Goal: Task Accomplishment & Management: Use online tool/utility

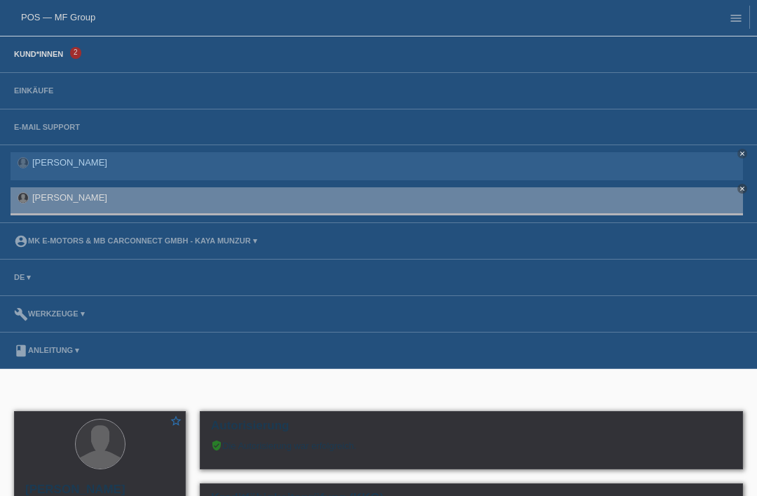
click at [43, 53] on link "Kund*innen" at bounding box center [38, 54] width 63 height 8
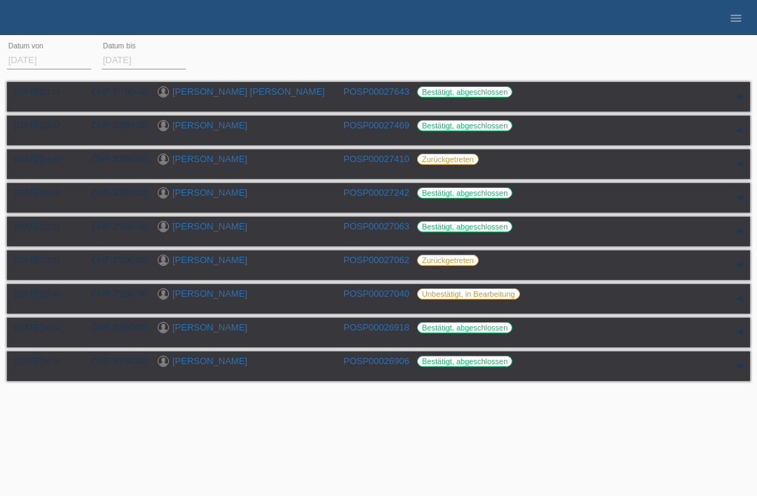
click at [736, 32] on li "menu" at bounding box center [736, 18] width 28 height 36
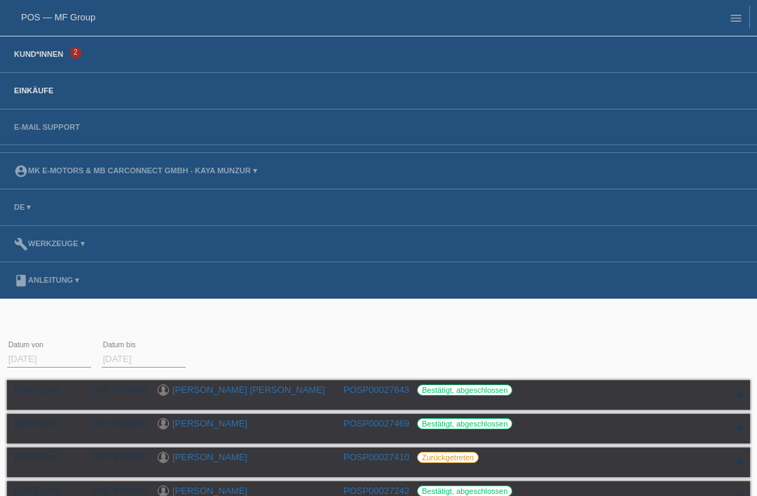
click at [41, 55] on link "Kund*innen" at bounding box center [38, 54] width 63 height 8
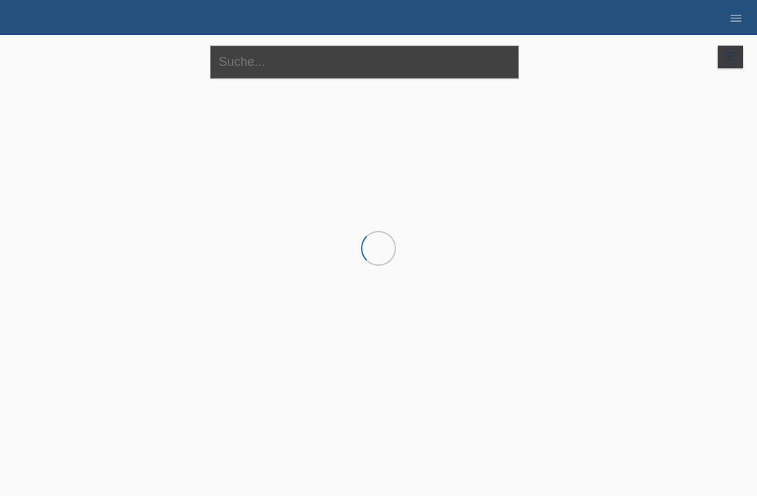
click at [282, 66] on input "text" at bounding box center [364, 62] width 309 height 33
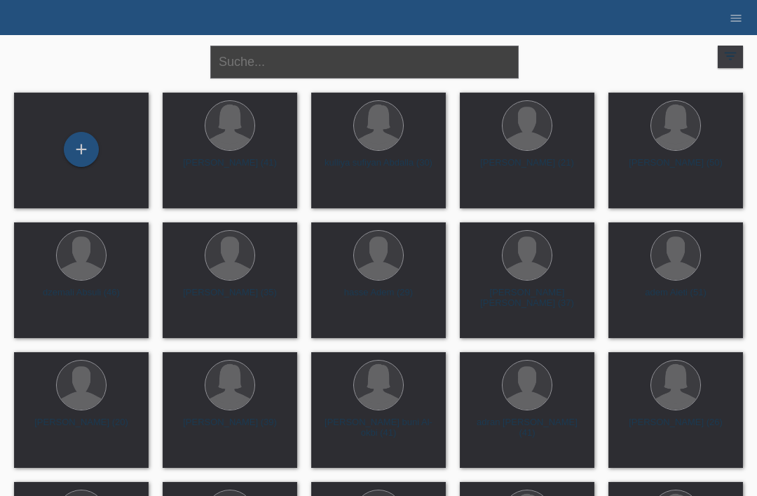
click at [255, 53] on input "text" at bounding box center [364, 62] width 309 height 33
type input "G"
type input "[PERSON_NAME]"
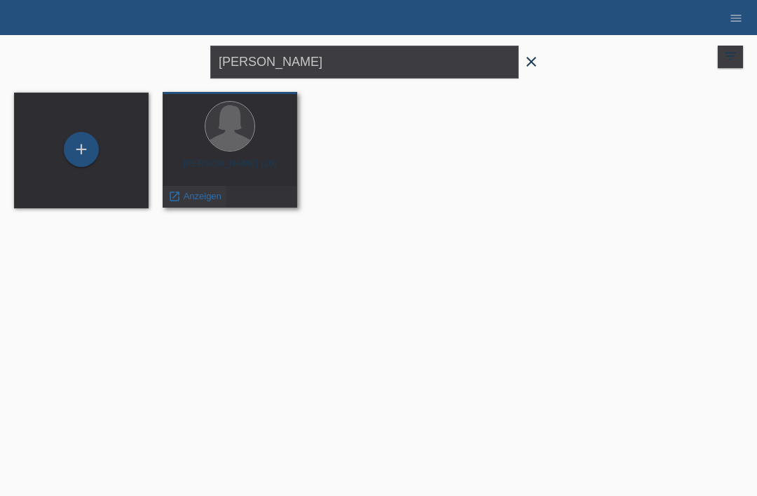
click at [196, 200] on span "Anzeigen" at bounding box center [203, 196] width 38 height 11
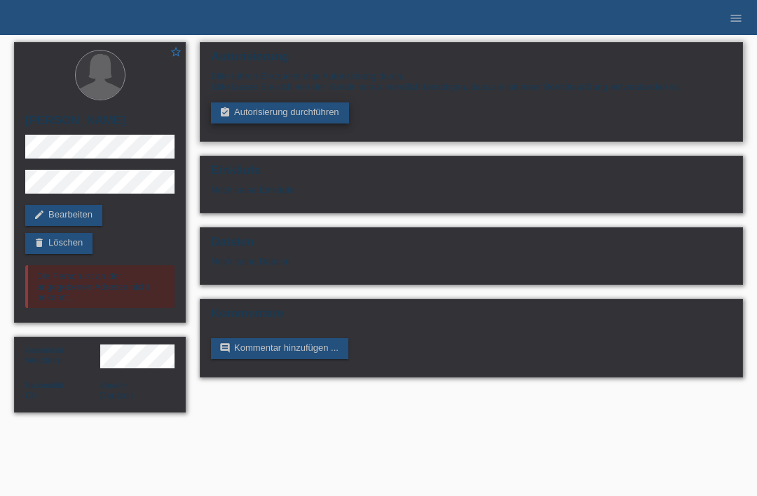
click at [252, 107] on link "assignment_turned_in Autorisierung durchführen" at bounding box center [280, 112] width 138 height 21
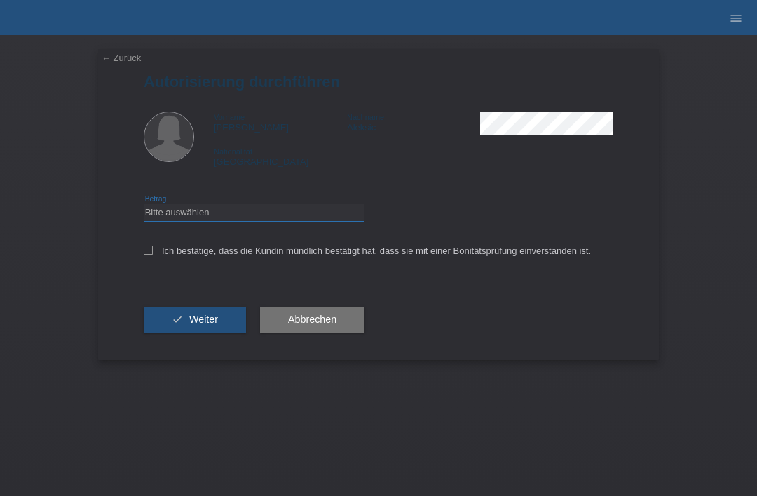
click at [163, 213] on select "Bitte auswählen CHF 1.00 - CHF 499.00 CHF 500.00 - CHF 1'999.00 CHF 2'000.00 - …" at bounding box center [254, 212] width 221 height 17
select select "3"
click at [150, 255] on icon at bounding box center [148, 249] width 9 height 9
click at [150, 255] on input "Ich bestätige, dass die Kundin mündlich bestätigt hat, dass sie mit einer Bonit…" at bounding box center [148, 249] width 9 height 9
checkbox input "true"
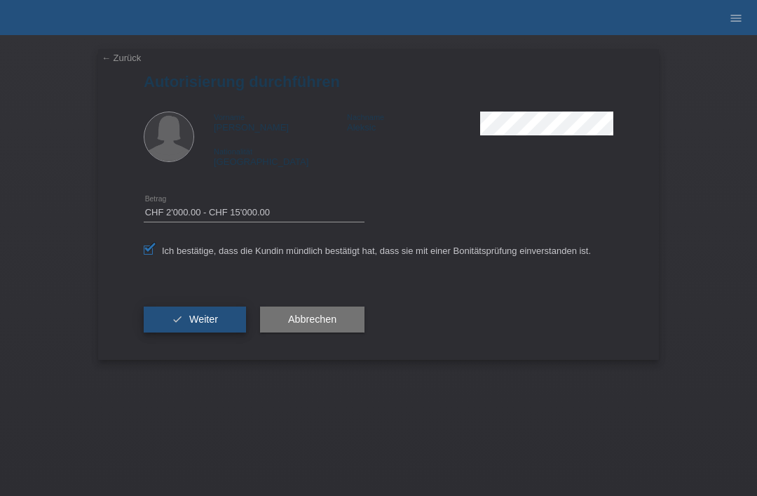
click at [163, 311] on button "check Weiter" at bounding box center [195, 319] width 102 height 27
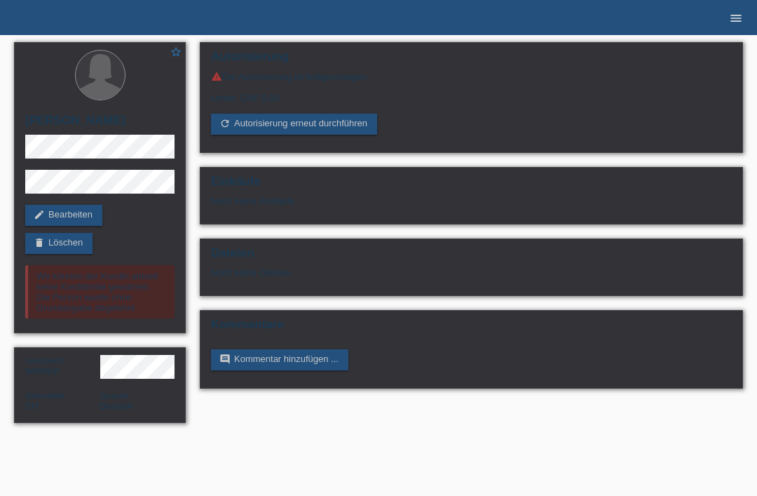
click at [734, 22] on icon "menu" at bounding box center [736, 18] width 14 height 14
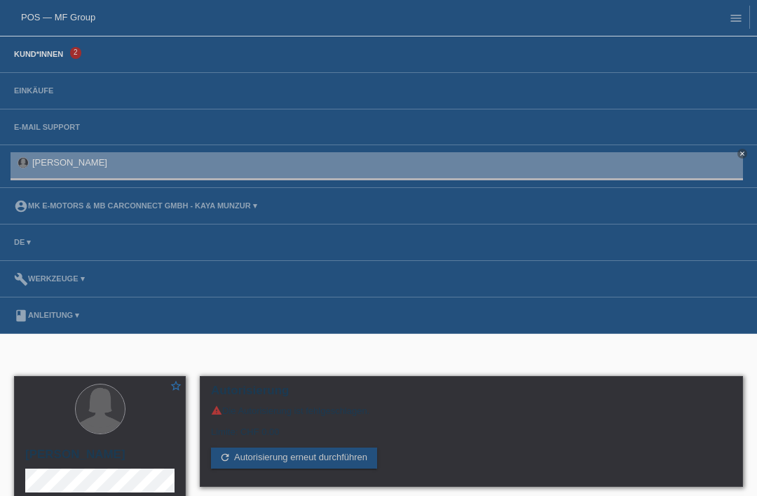
click at [35, 55] on link "Kund*innen" at bounding box center [38, 54] width 63 height 8
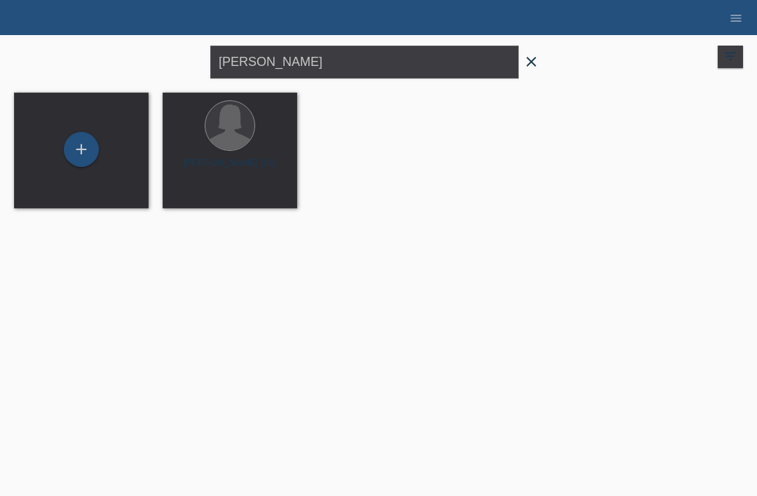
click at [536, 59] on icon "close" at bounding box center [531, 61] width 17 height 17
